Goal: Transaction & Acquisition: Book appointment/travel/reservation

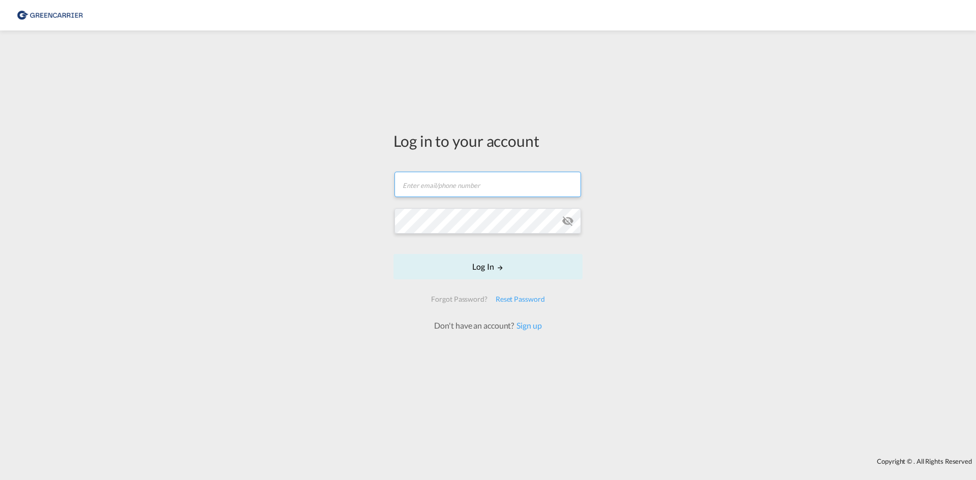
click at [465, 187] on form "Email field is required Password field is required Log In Forgot Password? Rese…" at bounding box center [487, 247] width 189 height 170
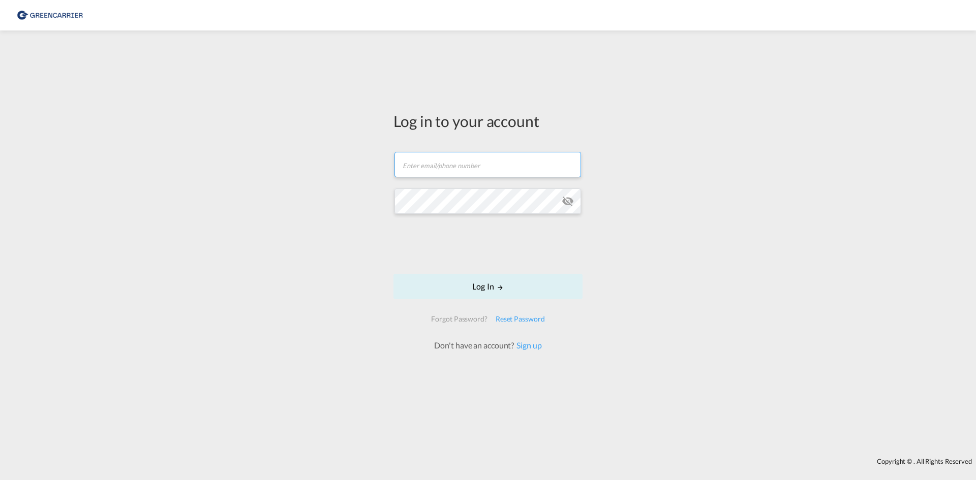
type input "[EMAIL_ADDRESS][PERSON_NAME][DOMAIN_NAME]"
click at [482, 289] on button "Log In" at bounding box center [487, 286] width 189 height 25
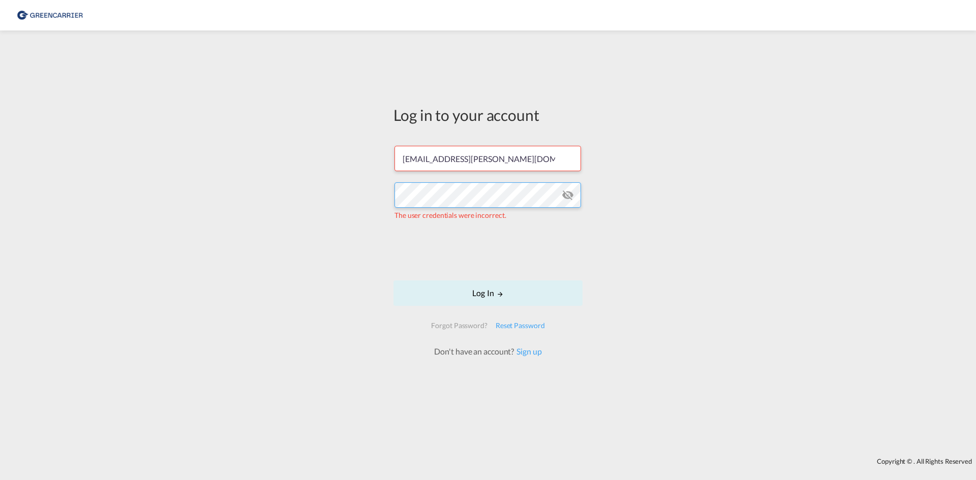
click at [340, 192] on div "Log in to your account [EMAIL_ADDRESS][PERSON_NAME][DOMAIN_NAME] The user crede…" at bounding box center [488, 244] width 976 height 417
click at [568, 199] on md-icon "icon-eye-off" at bounding box center [567, 195] width 12 height 12
click at [340, 197] on div "Log in to your account [EMAIL_ADDRESS][PERSON_NAME][DOMAIN_NAME] The user crede…" at bounding box center [488, 244] width 976 height 417
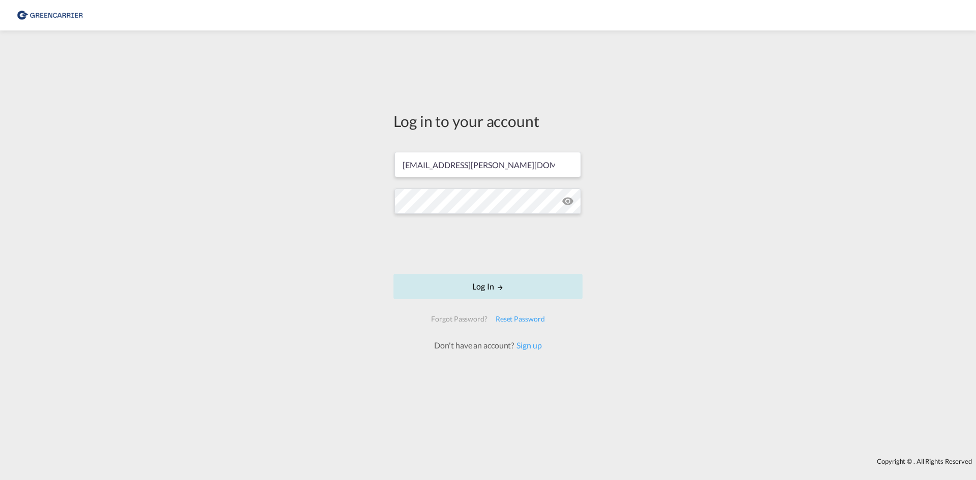
click at [476, 287] on button "Log In" at bounding box center [487, 286] width 189 height 25
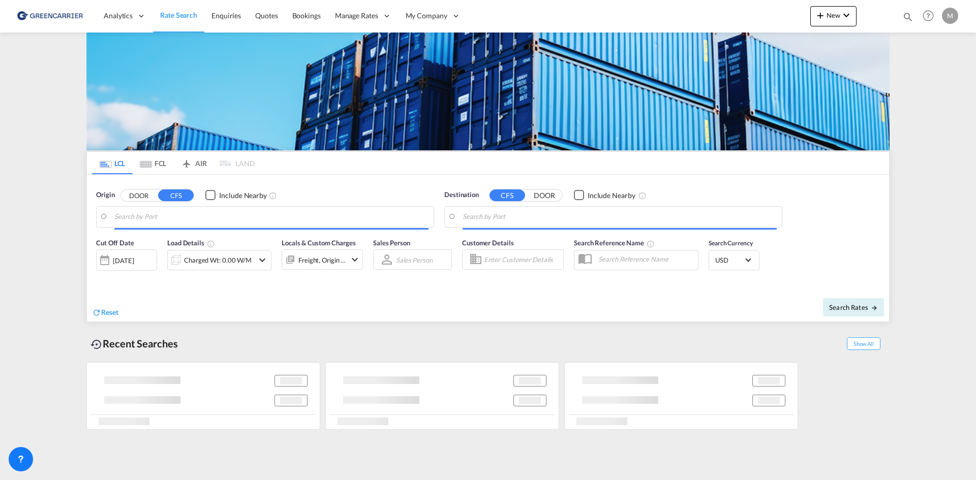
type input "DK-2880, Bagsværd"
type input "[GEOGRAPHIC_DATA], NZAKL"
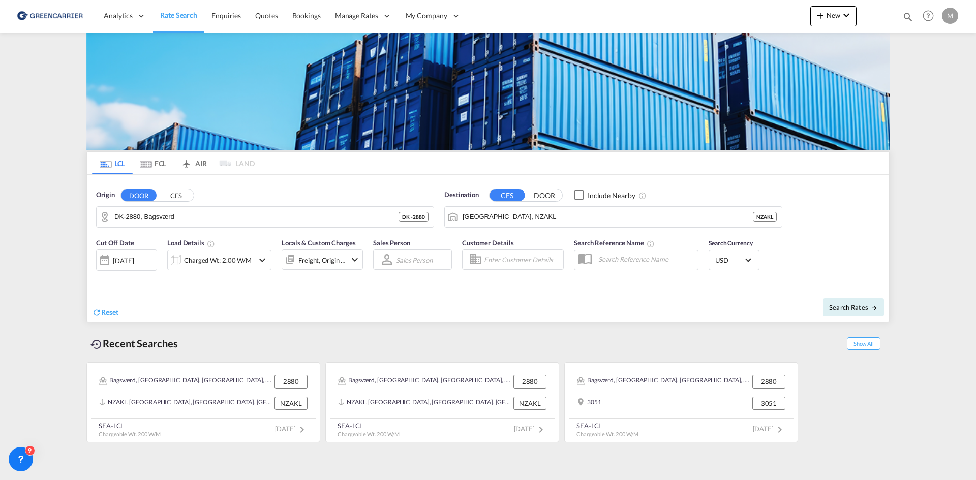
click at [170, 196] on button "CFS" at bounding box center [176, 196] width 36 height 12
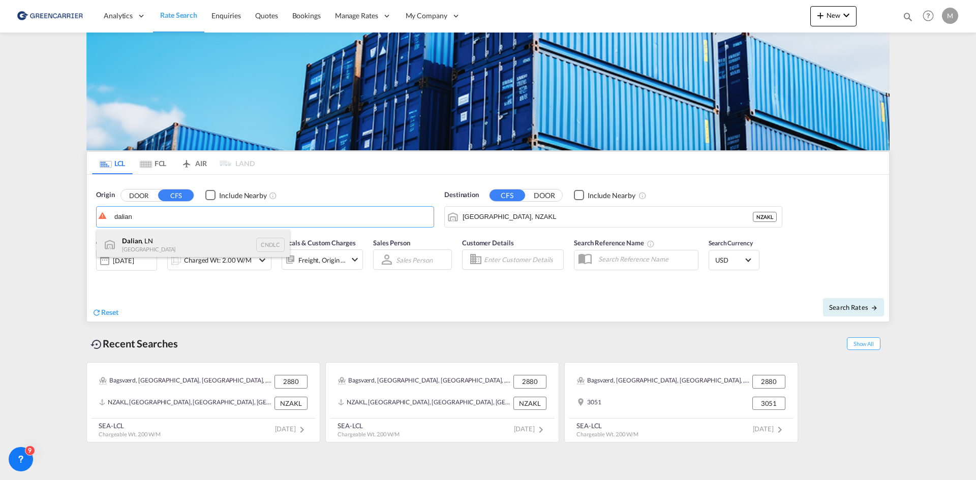
click at [167, 244] on div "Dalian , LN China CNDLC" at bounding box center [193, 245] width 193 height 30
type input "Dalian, LN, CNDLC"
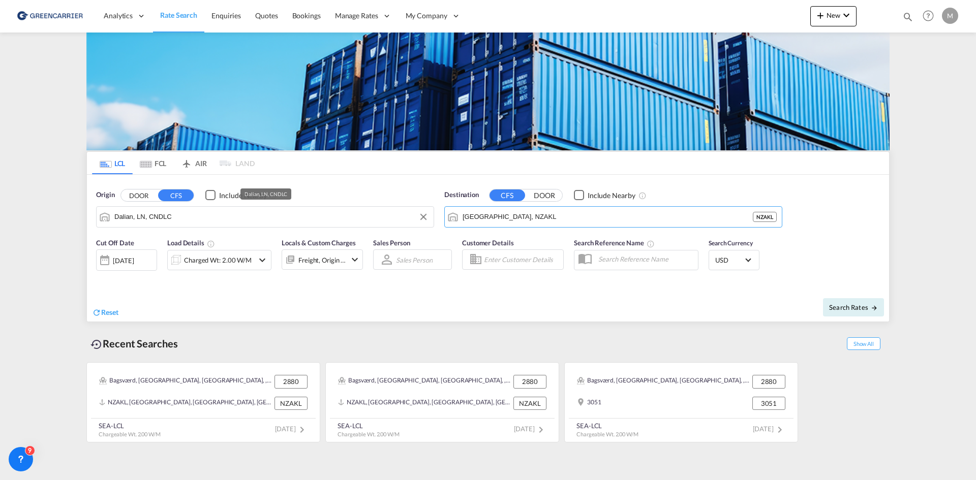
drag, startPoint x: 527, startPoint y: 218, endPoint x: 401, endPoint y: 213, distance: 126.6
click at [401, 213] on div "Origin DOOR CFS Include Nearby Dalian, LN, CNDLC Destination CFS DOOR Include N…" at bounding box center [488, 204] width 802 height 58
drag, startPoint x: 536, startPoint y: 220, endPoint x: 399, endPoint y: 216, distance: 136.7
click at [399, 216] on div "Origin DOOR CFS Include Nearby Dalian, LN, CNDLC Destination CFS DOOR Include N…" at bounding box center [488, 204] width 802 height 58
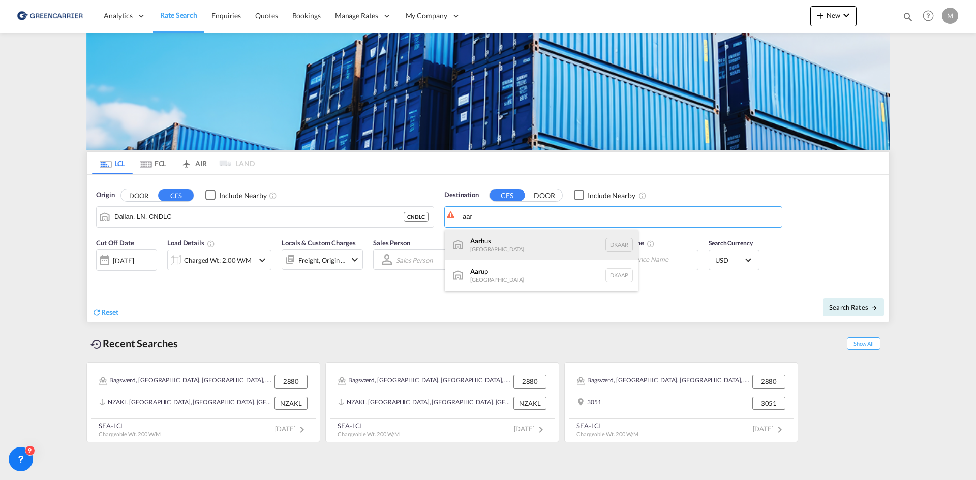
click at [503, 240] on div "Aar hus [GEOGRAPHIC_DATA] [GEOGRAPHIC_DATA]" at bounding box center [541, 245] width 193 height 30
type input "[GEOGRAPHIC_DATA], [GEOGRAPHIC_DATA]"
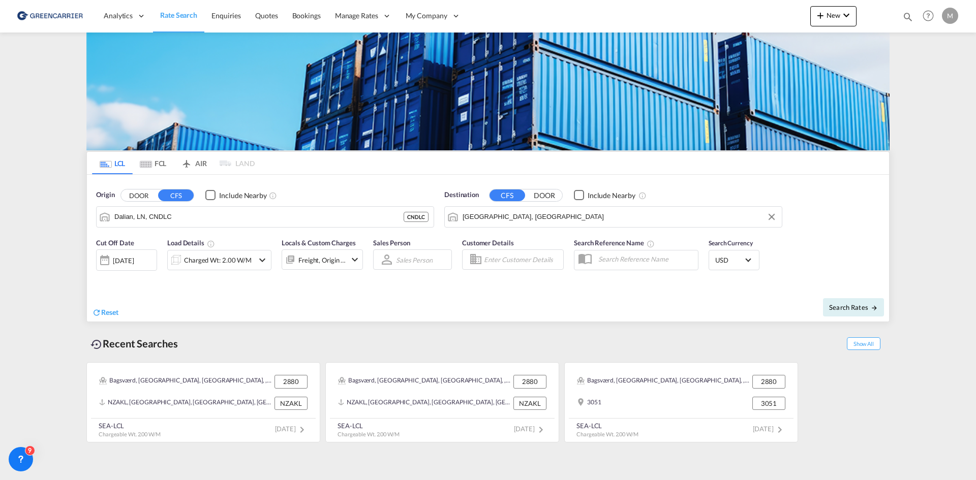
click at [260, 257] on md-icon "icon-chevron-down" at bounding box center [262, 260] width 12 height 12
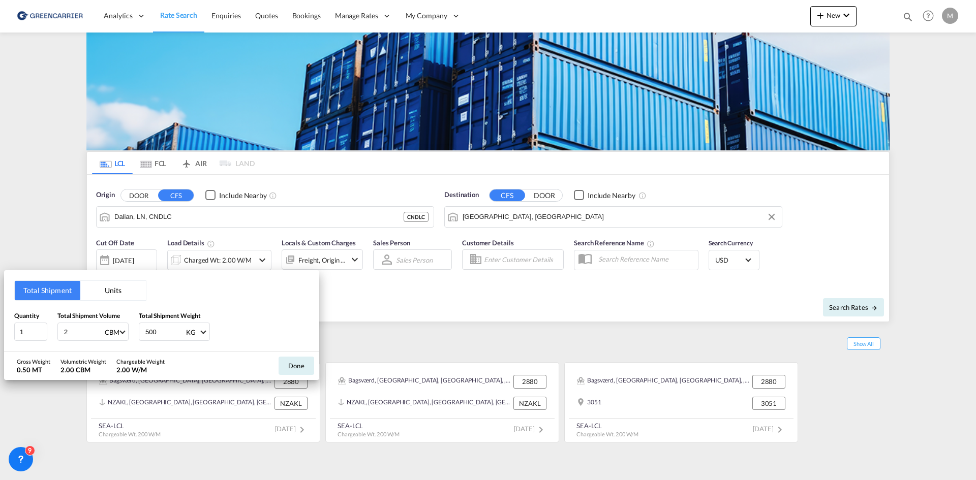
click at [256, 259] on div "Total Shipment Units Quantity 1 Total Shipment Volume 2 CBM CBM CFT Total Shipm…" at bounding box center [488, 240] width 976 height 480
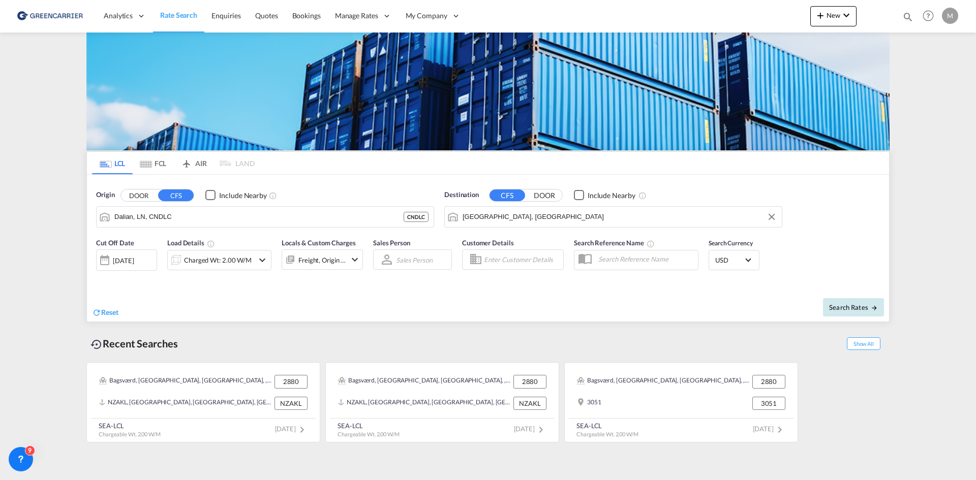
click at [848, 307] on span "Search Rates" at bounding box center [853, 307] width 49 height 8
type input "CNDLC to DKAAR / [DATE]"
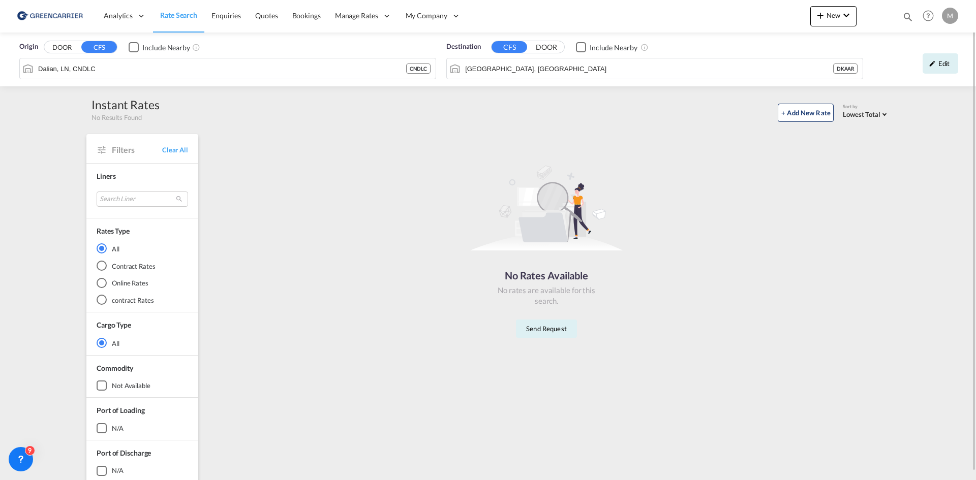
click at [65, 48] on button "DOOR" at bounding box center [62, 48] width 36 height 12
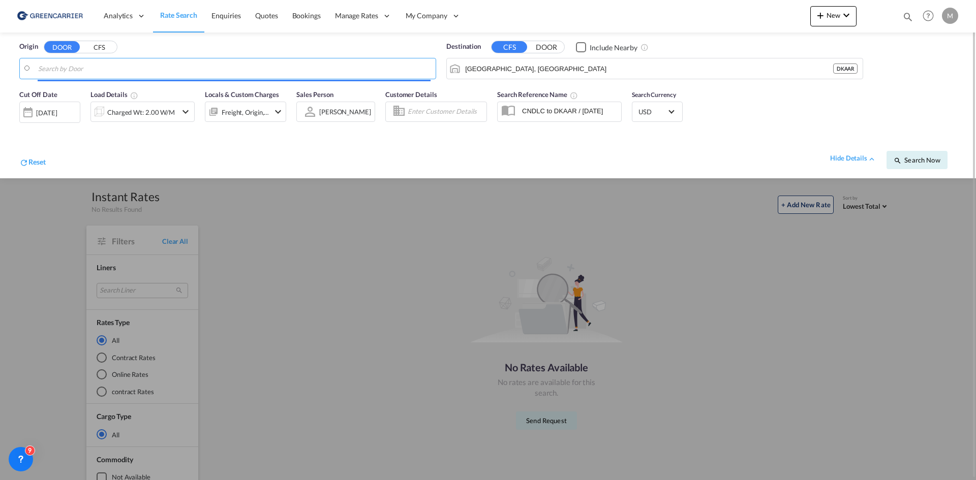
click at [110, 67] on input "Search by Door" at bounding box center [234, 68] width 392 height 15
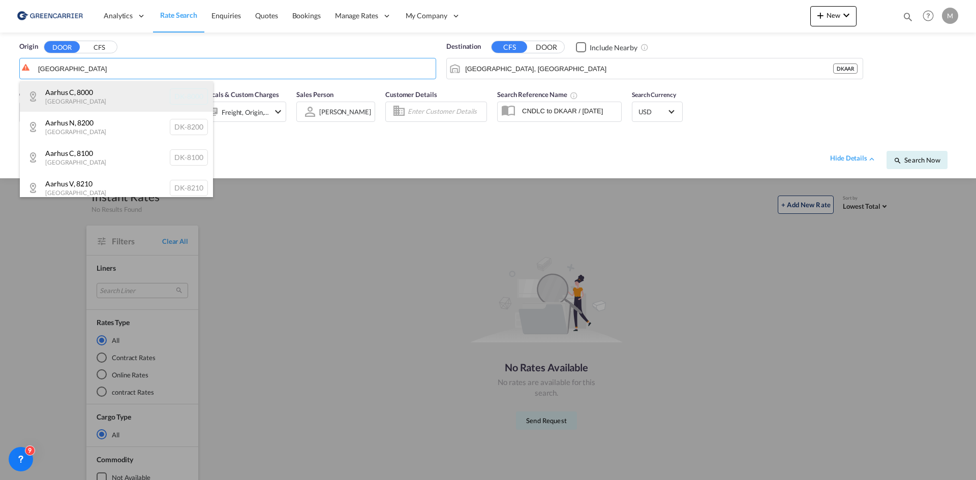
click at [97, 97] on div "[GEOGRAPHIC_DATA] , 8000 Denmark DK-8000" at bounding box center [116, 96] width 193 height 30
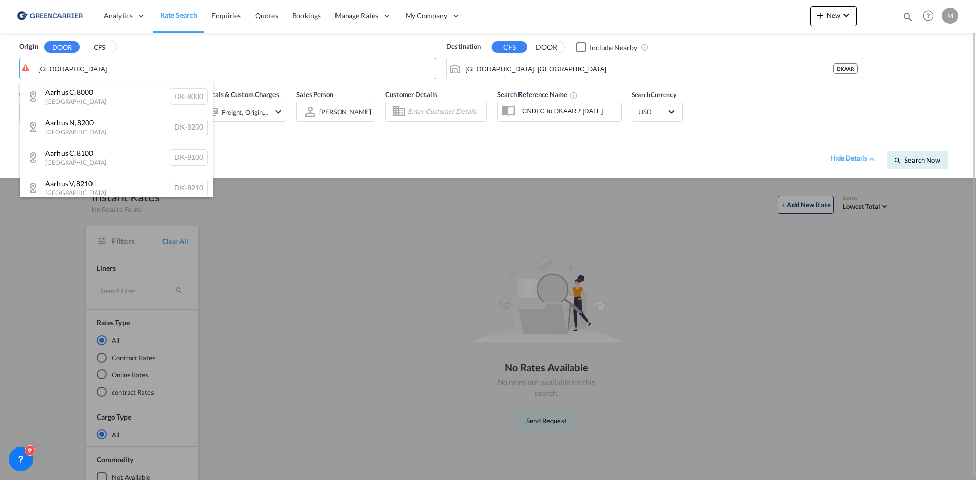
type input "DK-8000, [GEOGRAPHIC_DATA]"
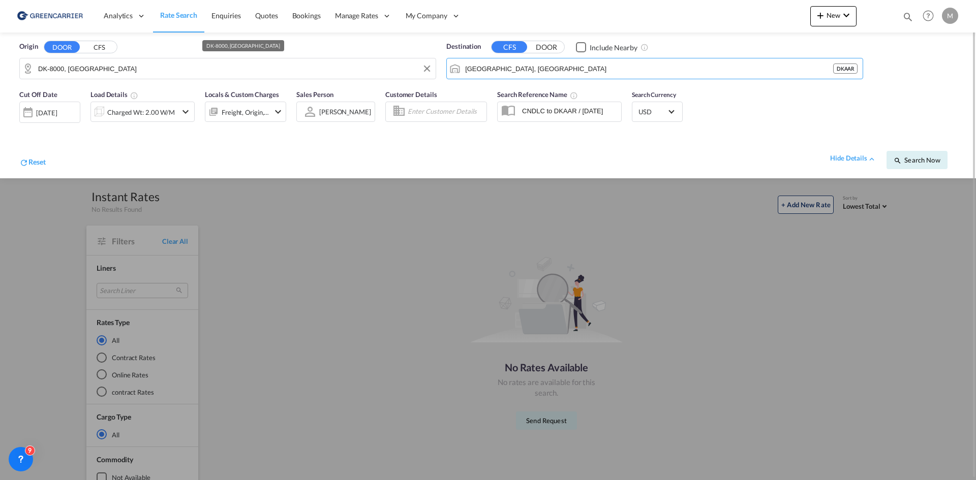
drag, startPoint x: 521, startPoint y: 72, endPoint x: 398, endPoint y: 64, distance: 123.7
click at [398, 64] on div "Origin DOOR CFS DK-8000, Aarhus C Destination CFS DOOR Include Nearby [GEOGRAPH…" at bounding box center [487, 59] width 955 height 52
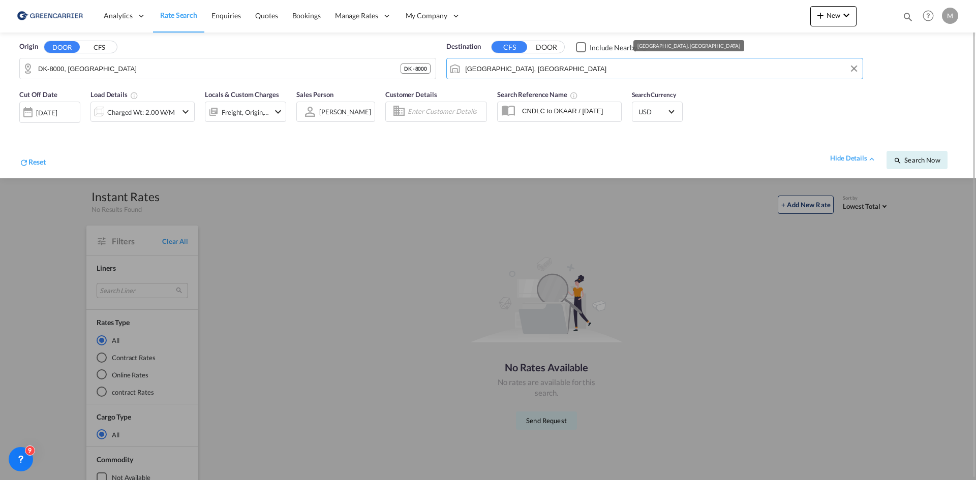
drag, startPoint x: 538, startPoint y: 67, endPoint x: 442, endPoint y: 69, distance: 96.1
click at [440, 70] on div "Origin DOOR CFS DK-8000, [GEOGRAPHIC_DATA] - 8000 Destination CFS DOOR Include …" at bounding box center [487, 59] width 955 height 52
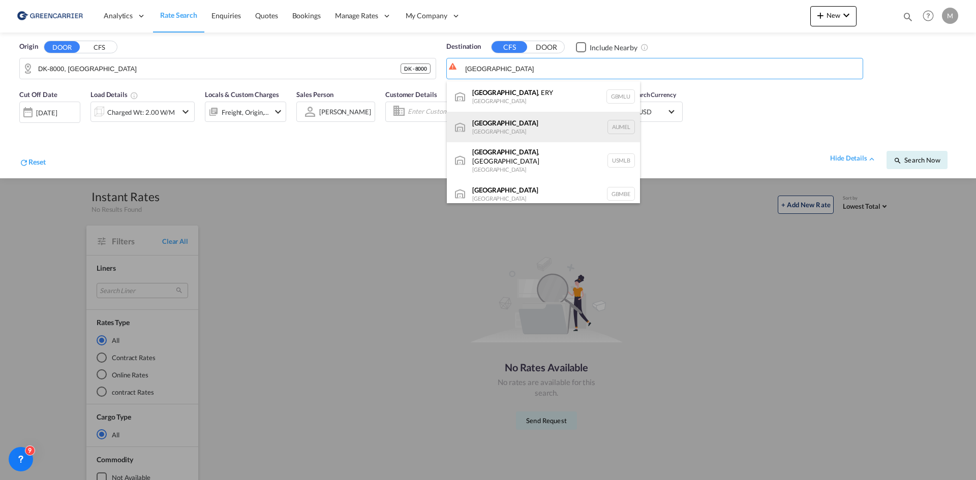
click at [516, 132] on div "[GEOGRAPHIC_DATA] [GEOGRAPHIC_DATA] AUMEL" at bounding box center [543, 127] width 193 height 30
type input "[GEOGRAPHIC_DATA], [GEOGRAPHIC_DATA]"
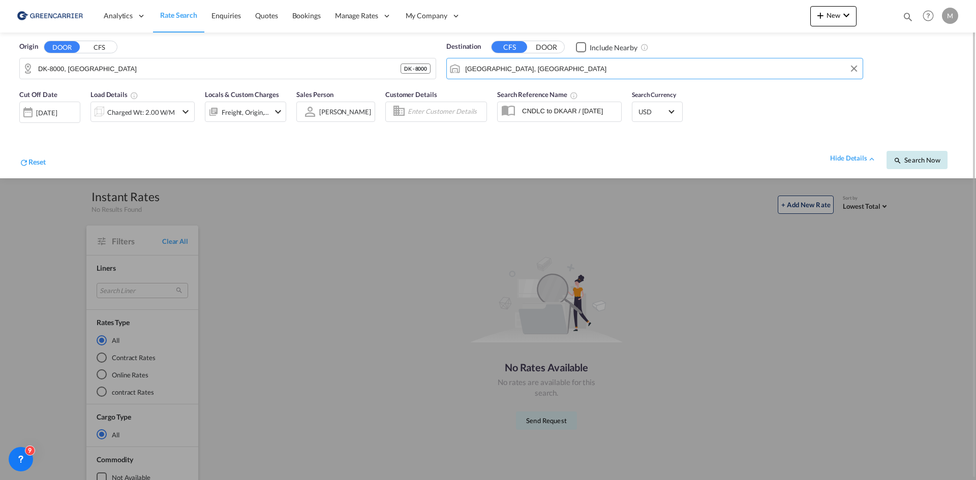
click at [922, 155] on button "Search Now" at bounding box center [916, 160] width 61 height 18
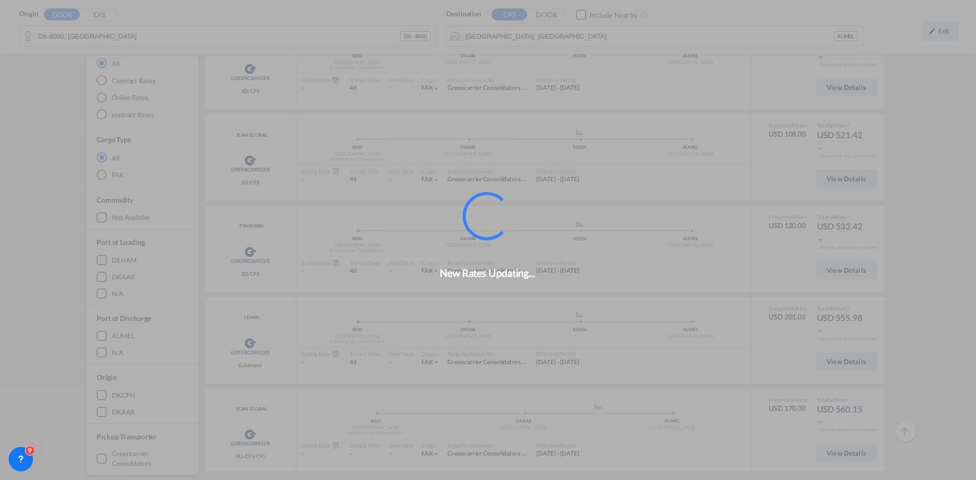
scroll to position [273, 0]
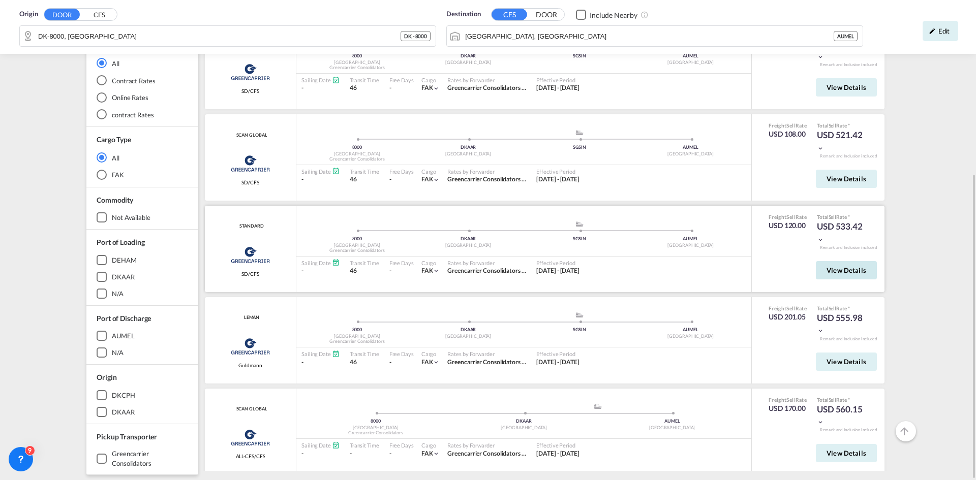
click at [846, 273] on span "View Details" at bounding box center [846, 270] width 40 height 8
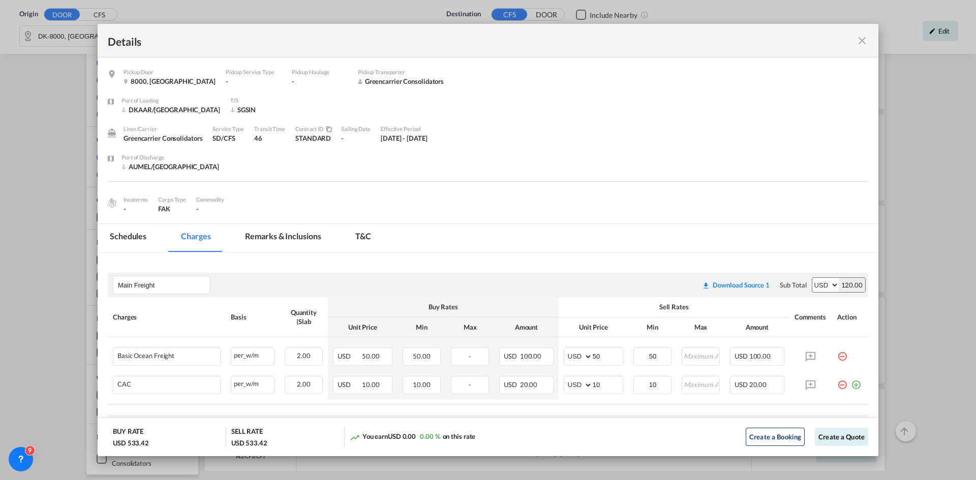
click at [122, 234] on md-tab-item "Schedules" at bounding box center [128, 238] width 61 height 28
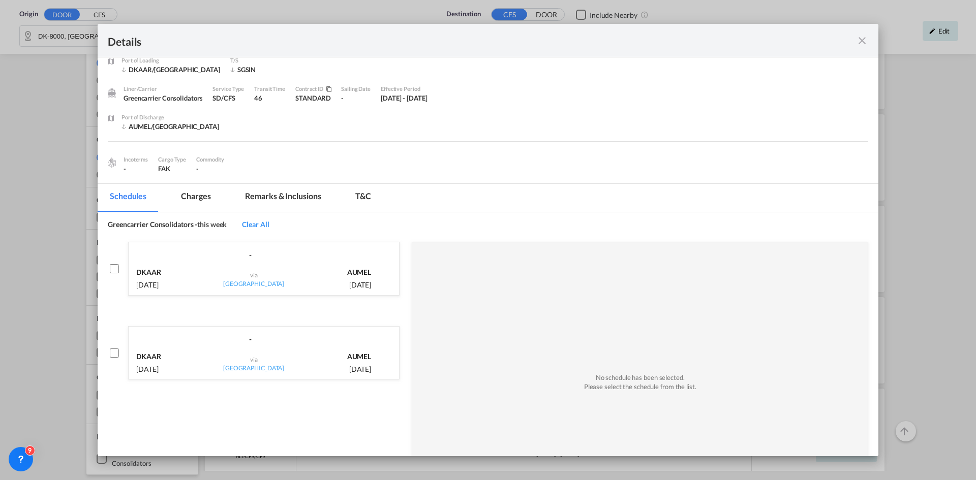
scroll to position [51, 0]
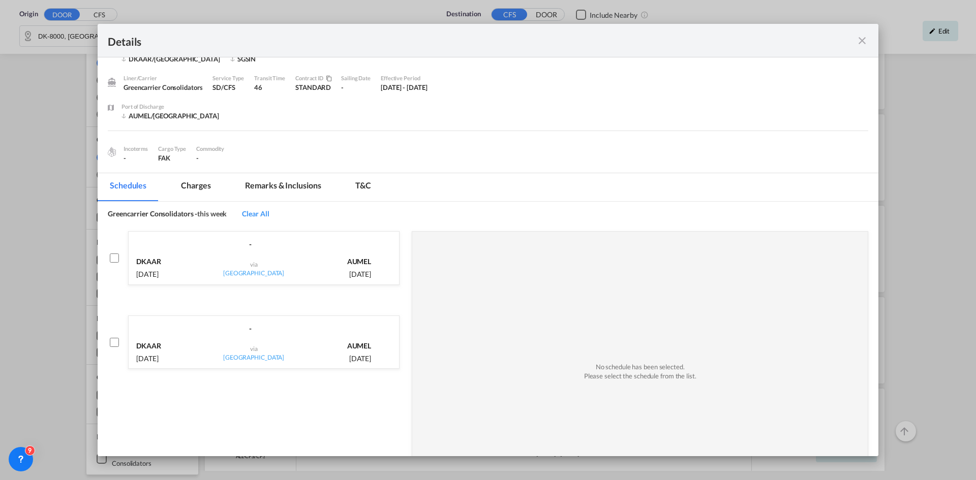
click at [305, 270] on div "AUMEL [DATE]" at bounding box center [332, 266] width 77 height 25
checkbox input "true"
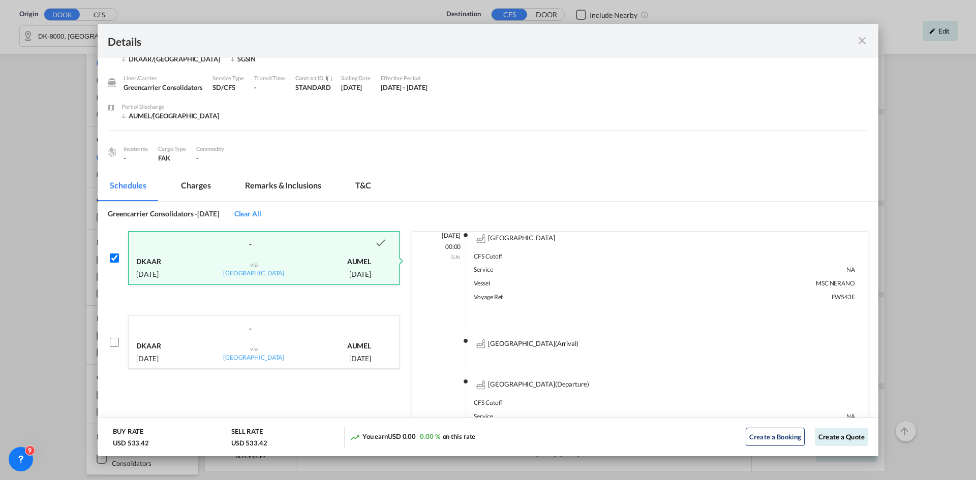
scroll to position [6, 0]
click at [772, 439] on button "Create a Booking" at bounding box center [774, 437] width 59 height 18
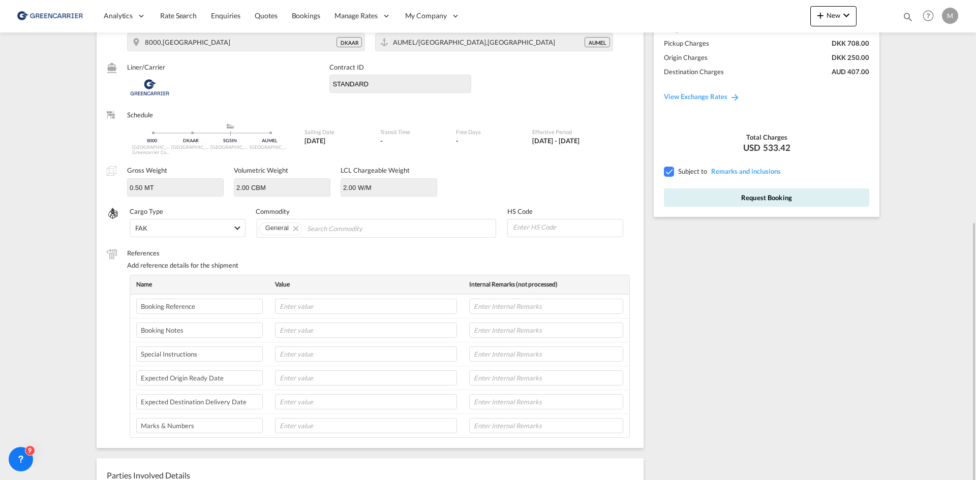
scroll to position [203, 0]
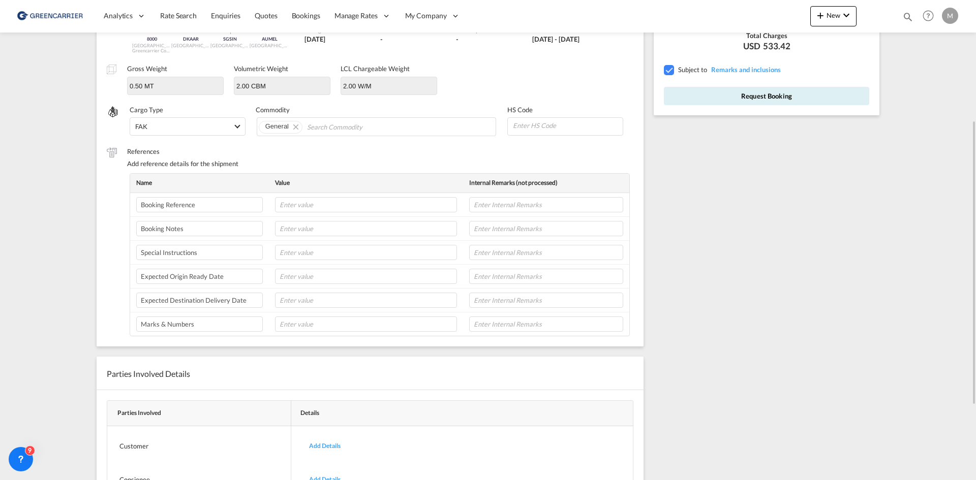
click at [118, 298] on div "References Add reference details for the shipment Name Value Internal Remarks (…" at bounding box center [370, 242] width 526 height 190
click at [121, 295] on div "References Add reference details for the shipment Name Value Internal Remarks (…" at bounding box center [370, 242] width 526 height 190
click at [108, 271] on div "References Add reference details for the shipment Name Value Internal Remarks (…" at bounding box center [370, 242] width 526 height 190
click at [125, 253] on div "References Add reference details for the shipment Name Value Internal Remarks (…" at bounding box center [370, 242] width 526 height 190
click at [318, 204] on input "text" at bounding box center [366, 204] width 182 height 15
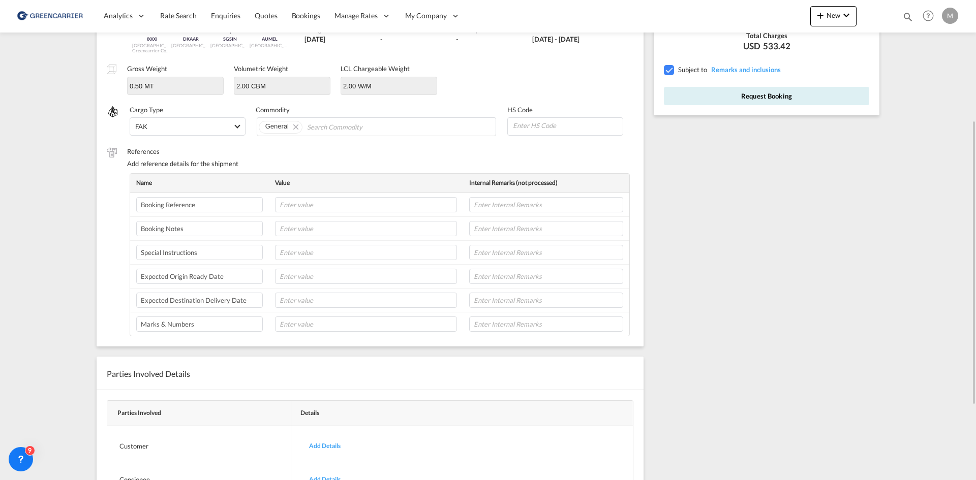
click at [101, 202] on div "Origin 8000,[GEOGRAPHIC_DATA] DKAAR Destination [GEOGRAPHIC_DATA]/[GEOGRAPHIC_D…" at bounding box center [370, 127] width 547 height 437
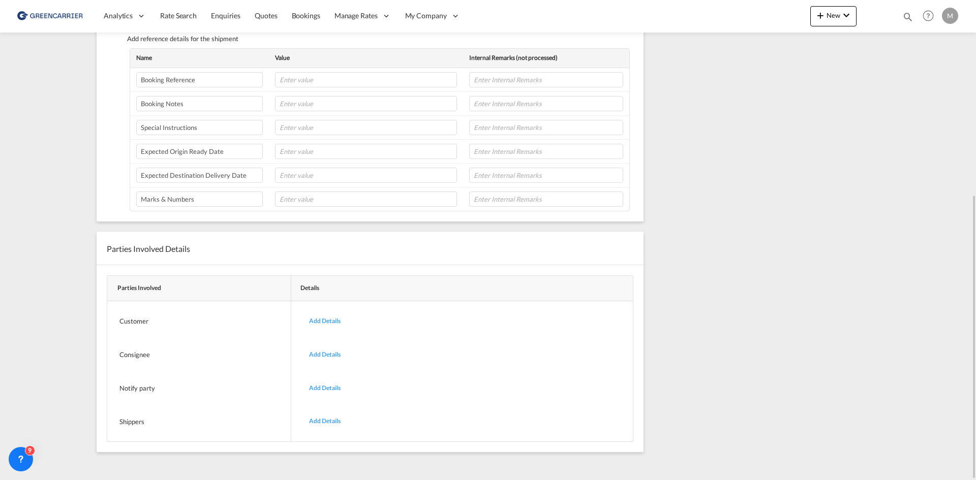
click at [328, 420] on div "Add Details" at bounding box center [324, 422] width 47 height 24
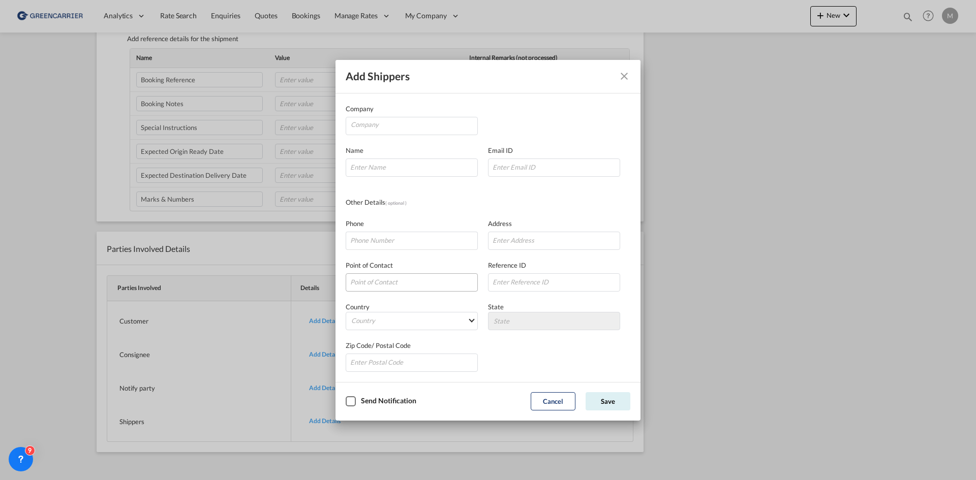
scroll to position [2, 0]
click at [545, 399] on button "Cancel" at bounding box center [552, 401] width 45 height 18
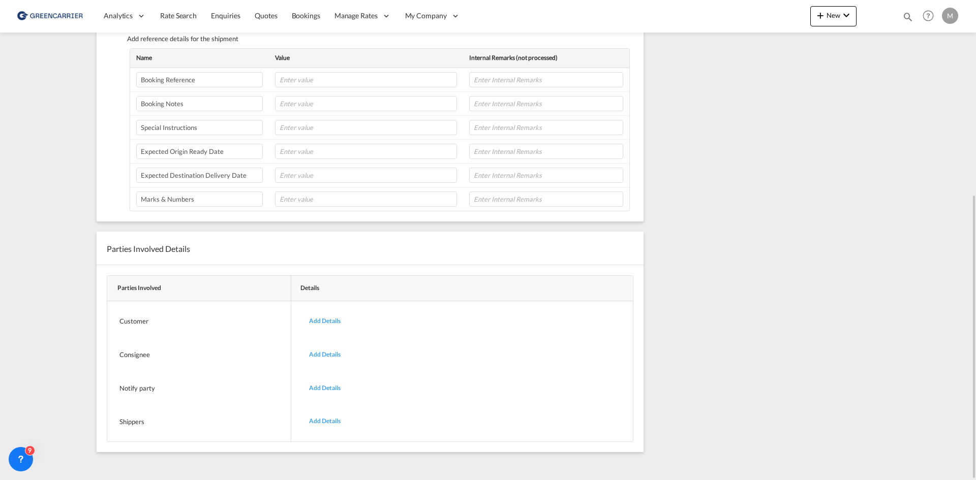
click at [332, 389] on div "Add Details" at bounding box center [324, 389] width 47 height 24
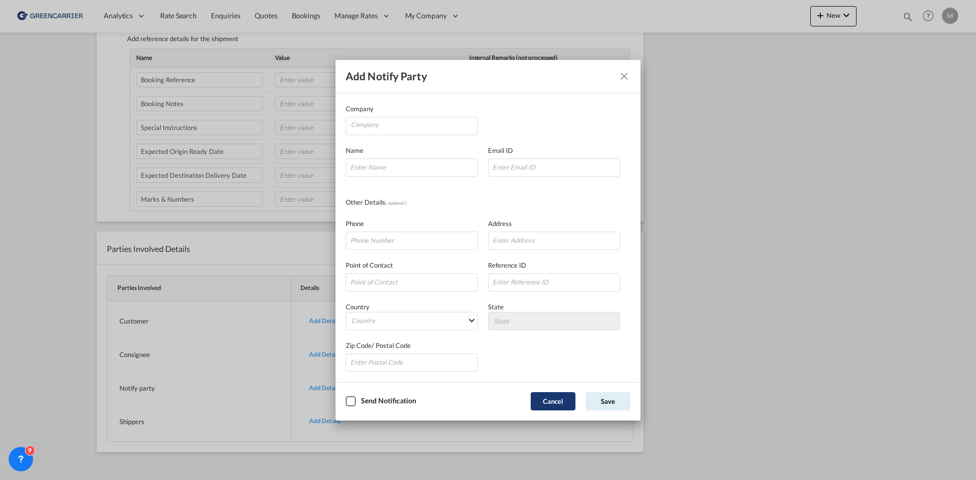
click at [542, 408] on button "Cancel" at bounding box center [552, 401] width 45 height 18
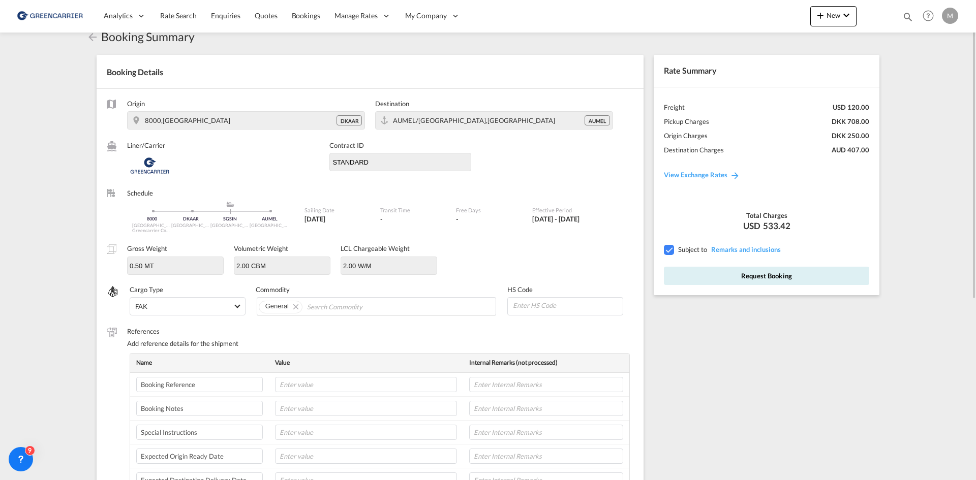
scroll to position [0, 0]
